Goal: Obtain resource: Download file/media

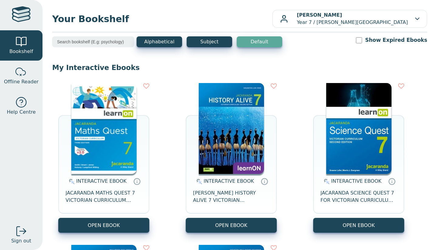
click at [120, 142] on img at bounding box center [103, 128] width 65 height 91
click at [102, 141] on img at bounding box center [103, 128] width 65 height 91
